Goal: Navigation & Orientation: Find specific page/section

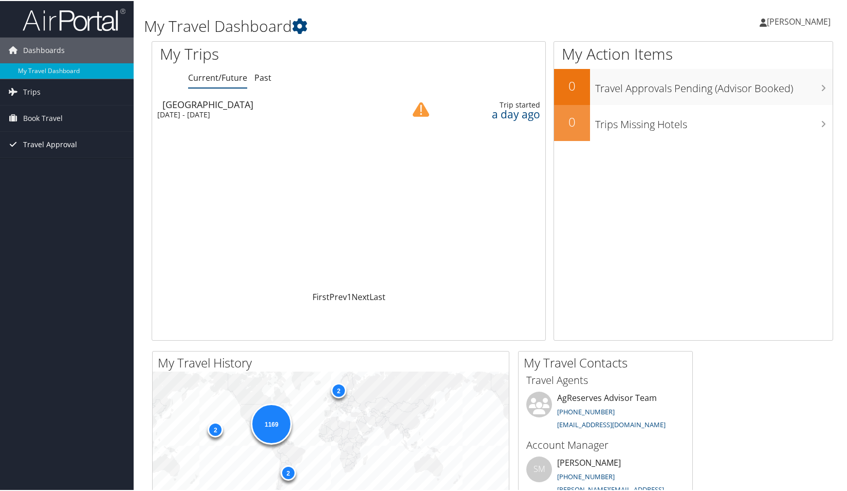
click at [63, 145] on span "Travel Approval" at bounding box center [50, 144] width 54 height 26
click at [61, 161] on link "Pending Trip Approvals" at bounding box center [67, 163] width 134 height 15
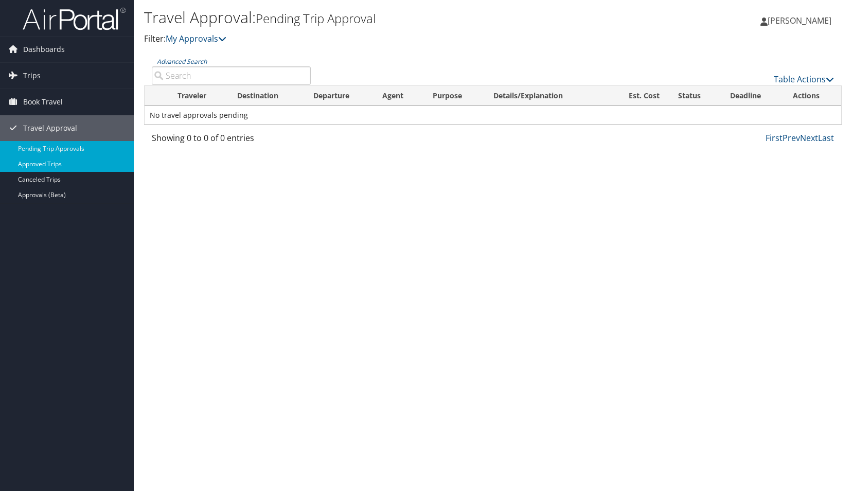
click at [44, 161] on link "Approved Trips" at bounding box center [67, 163] width 134 height 15
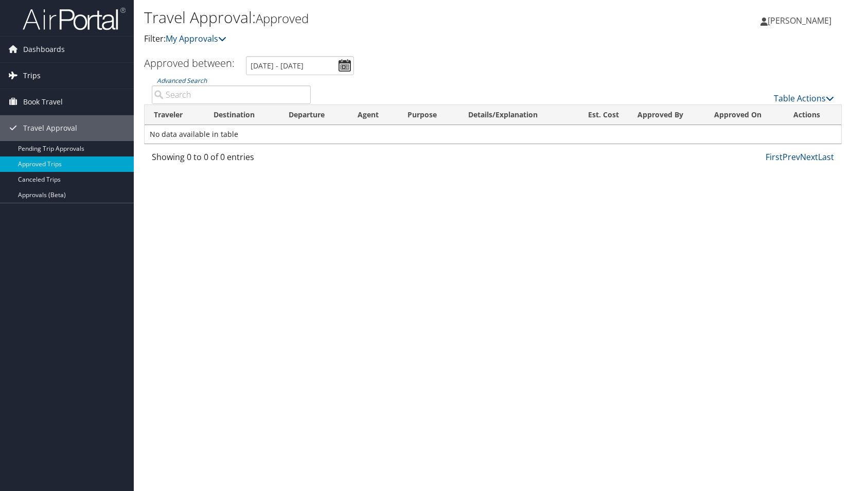
click at [33, 78] on span "Trips" at bounding box center [31, 76] width 17 height 26
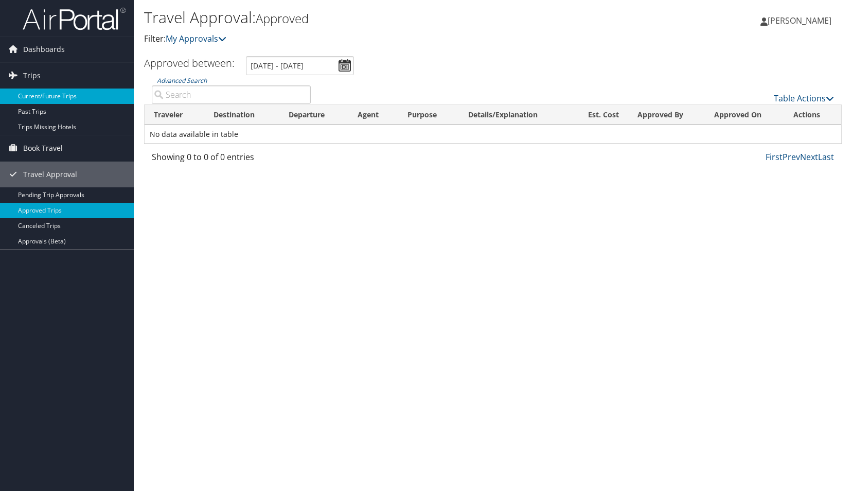
click at [34, 97] on link "Current/Future Trips" at bounding box center [67, 95] width 134 height 15
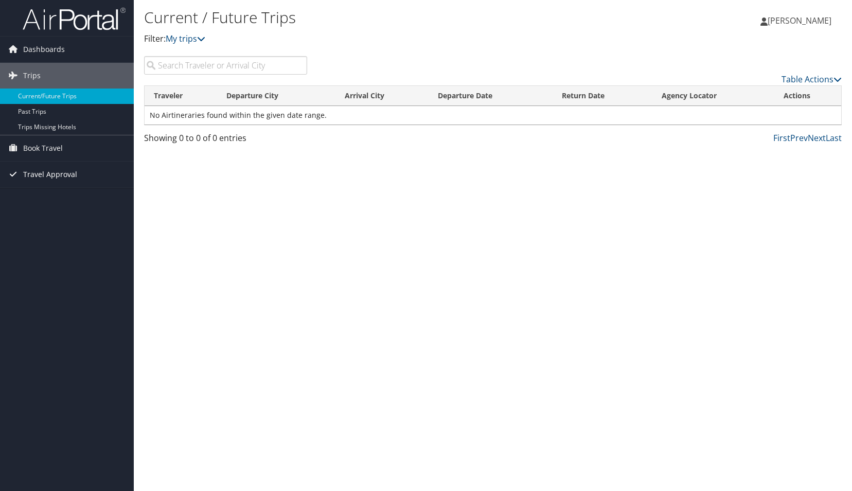
click at [53, 172] on span "Travel Approval" at bounding box center [50, 174] width 54 height 26
click at [48, 205] on link "Approved Trips" at bounding box center [67, 210] width 134 height 15
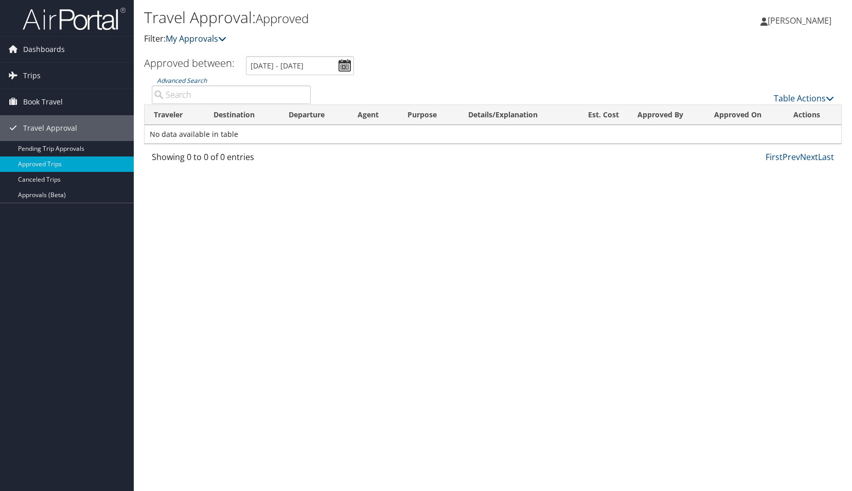
click at [225, 38] on icon at bounding box center [222, 38] width 8 height 8
click at [346, 67] on input "8/2/2025 - 9/2/2025" at bounding box center [300, 65] width 108 height 19
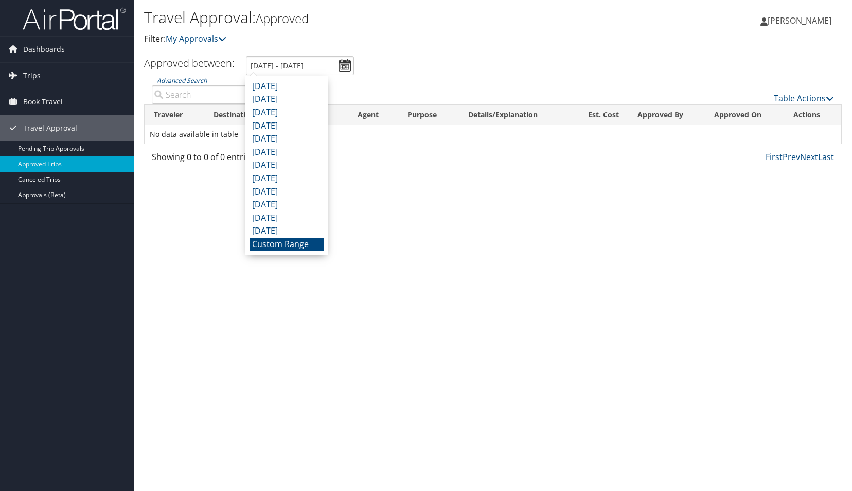
click at [381, 81] on div "Table Actions" at bounding box center [579, 89] width 523 height 29
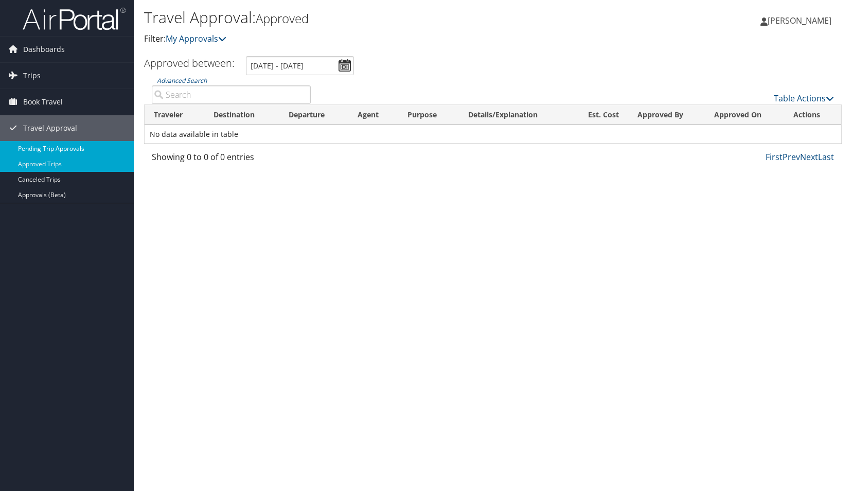
click at [68, 149] on link "Pending Trip Approvals" at bounding box center [67, 148] width 134 height 15
